Goal: Navigation & Orientation: Go to known website

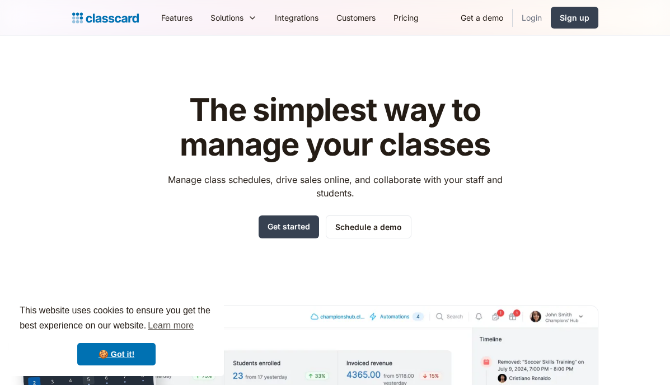
click at [532, 21] on link "Login" at bounding box center [532, 17] width 38 height 25
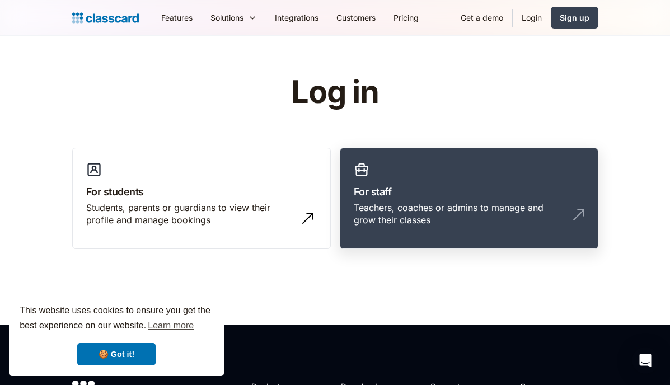
click at [397, 207] on div "Teachers, coaches or admins to manage and grow their classes" at bounding box center [458, 214] width 208 height 25
